Goal: Task Accomplishment & Management: Complete application form

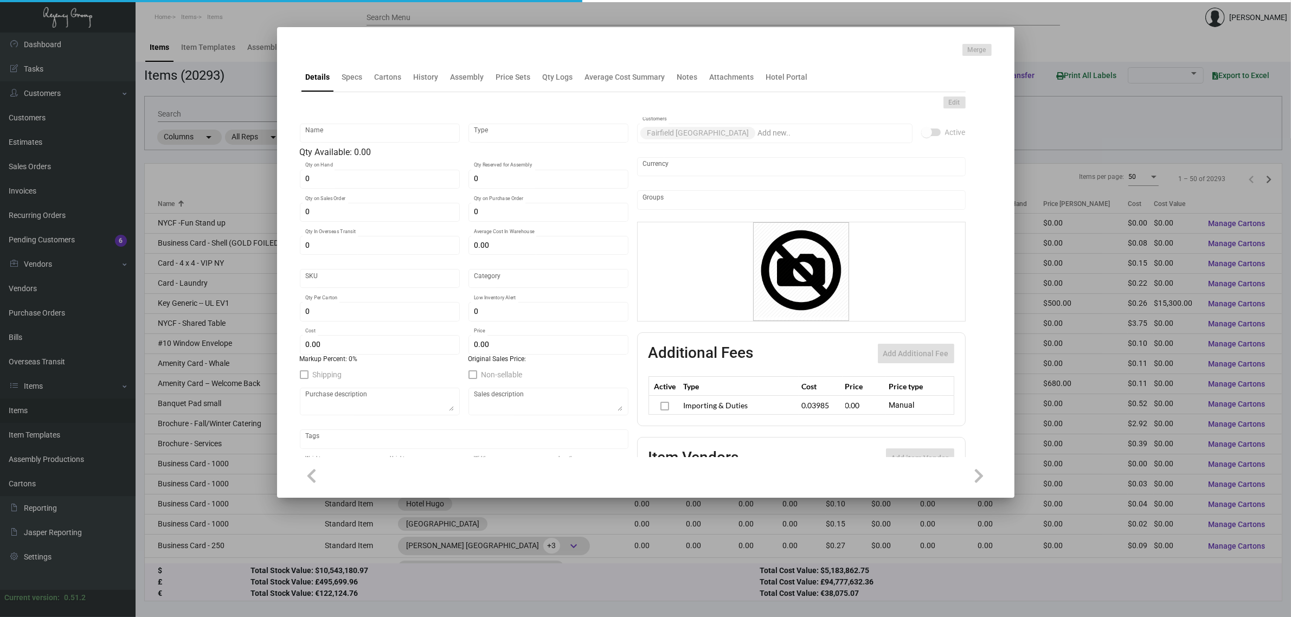
type input "Key Card"
type input "Inventory"
type input "2,000"
type input "10,000"
type input "$ 0.00"
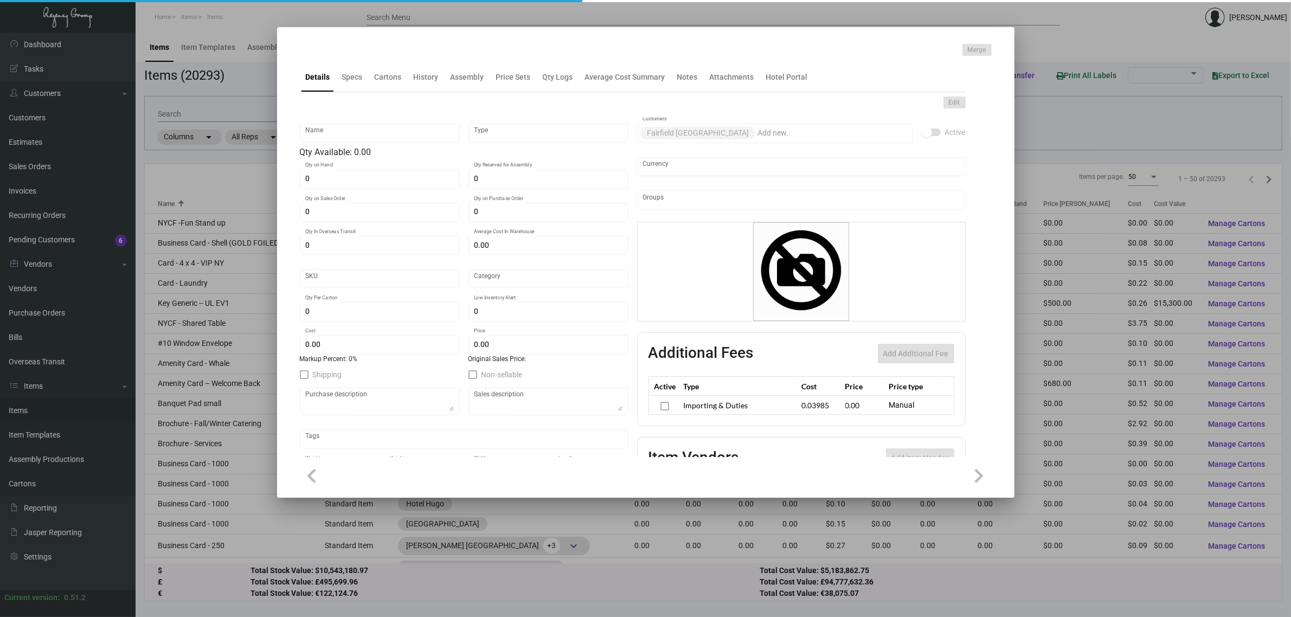
type input "FAIES-Key Card -96"
type input "Standard"
type input "1,000"
type input "$ 0.115"
type input "$ 0.195"
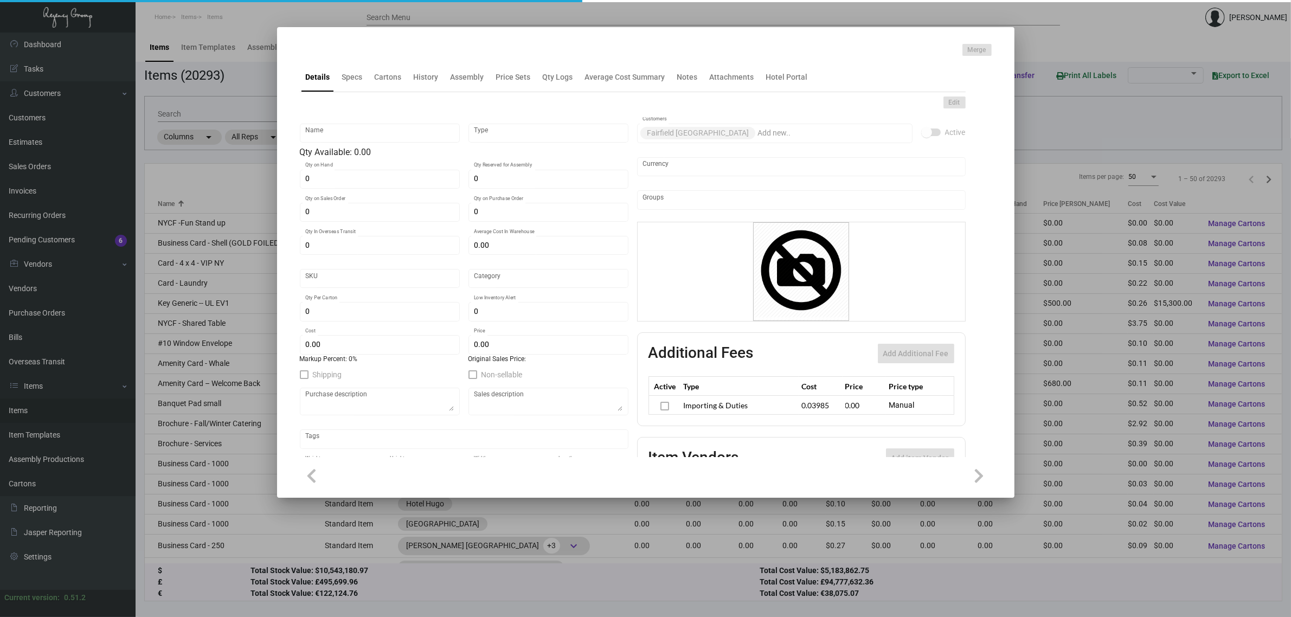
checkbox input "true"
type input "United States Dollar $"
type input "$ 0.03985"
type input "$ 0.00"
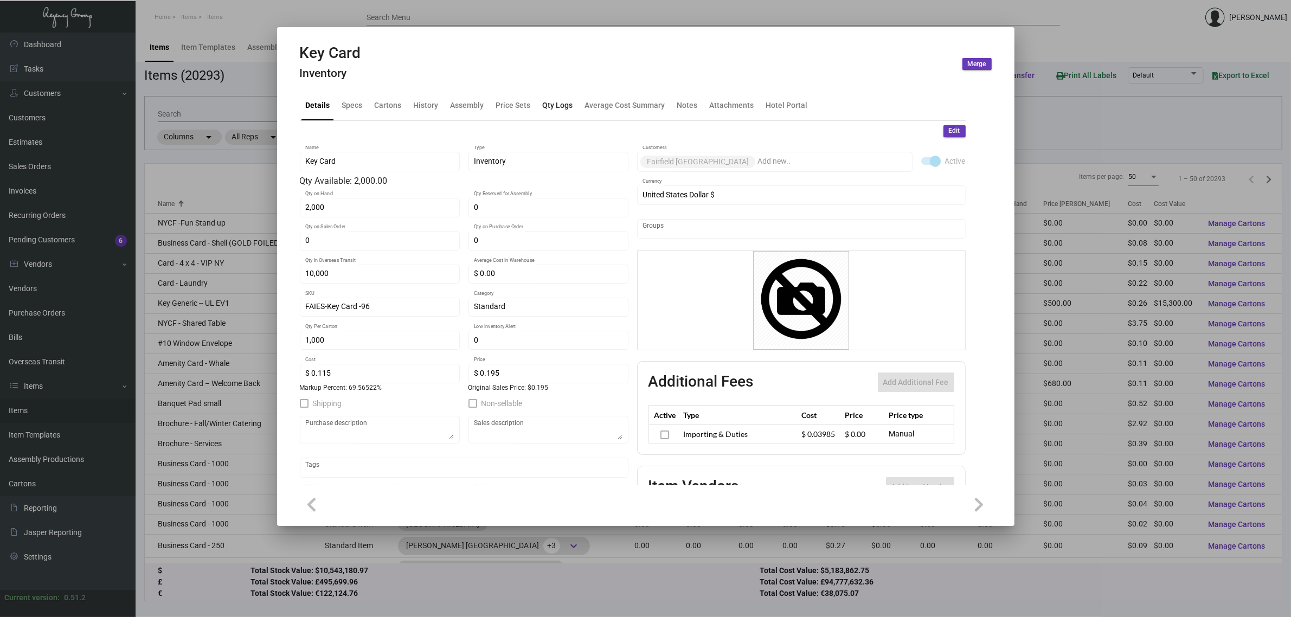
click at [557, 110] on div "Qty Logs" at bounding box center [558, 105] width 30 height 11
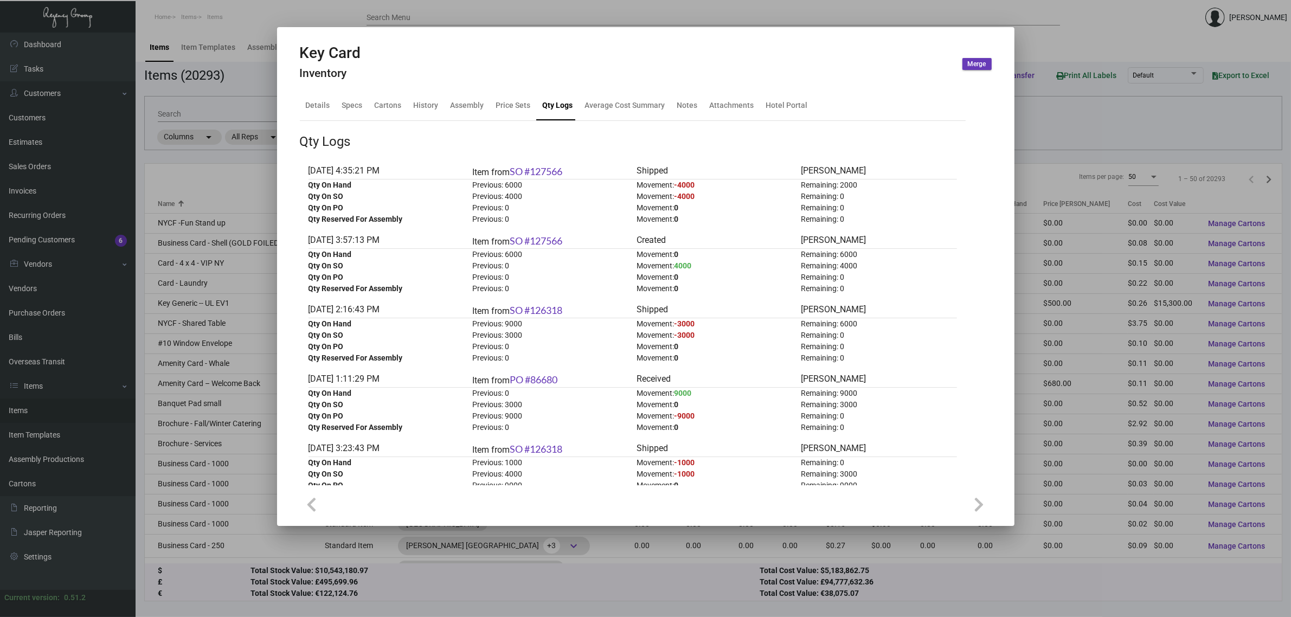
click at [517, 139] on div "Qty Logs" at bounding box center [633, 142] width 666 height 20
click at [344, 104] on div "Specs" at bounding box center [352, 105] width 21 height 11
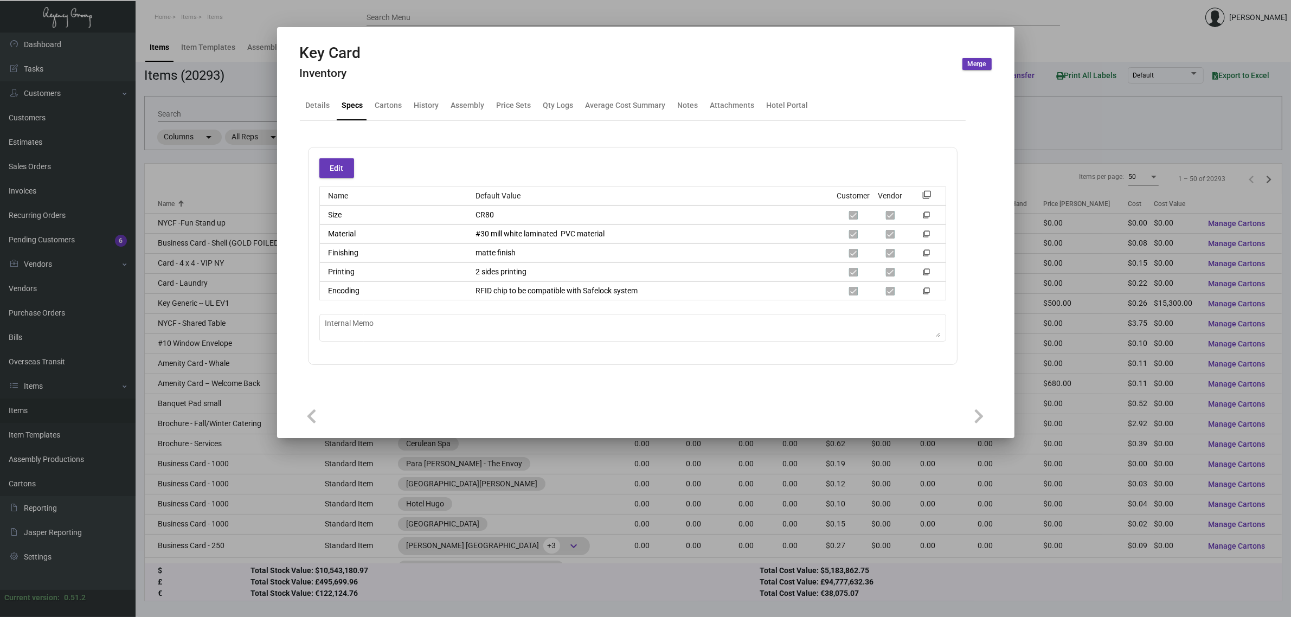
click at [226, 60] on div at bounding box center [645, 308] width 1291 height 617
